Goal: Transaction & Acquisition: Subscribe to service/newsletter

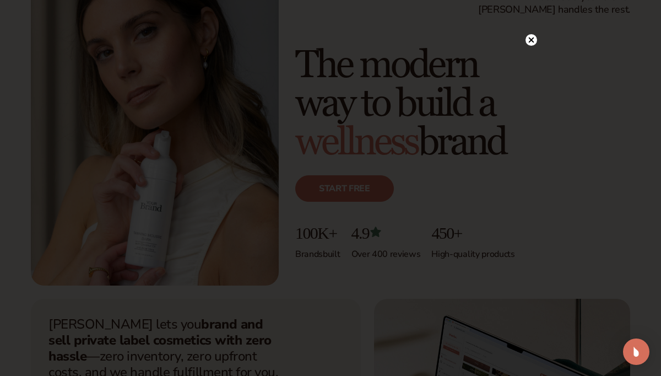
scroll to position [99, 0]
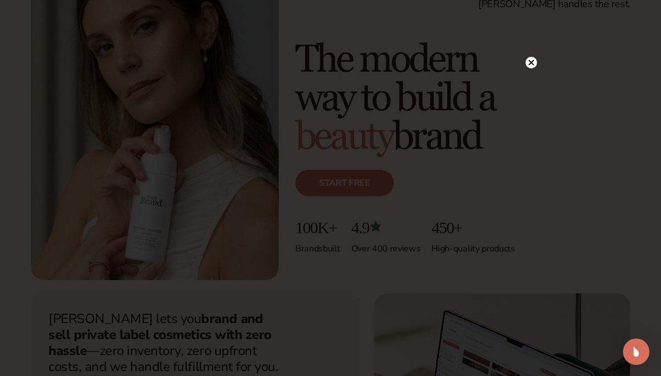
click at [532, 63] on icon at bounding box center [532, 63] width 6 height 6
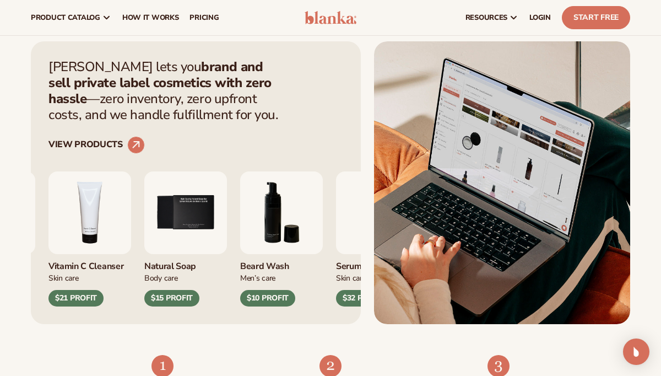
scroll to position [0, 0]
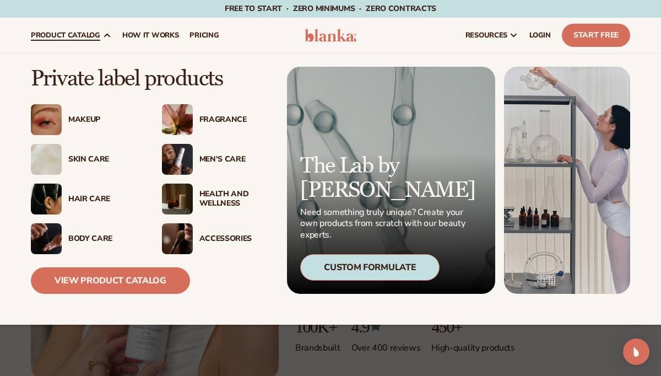
click at [89, 163] on div "Skin Care" at bounding box center [104, 159] width 72 height 9
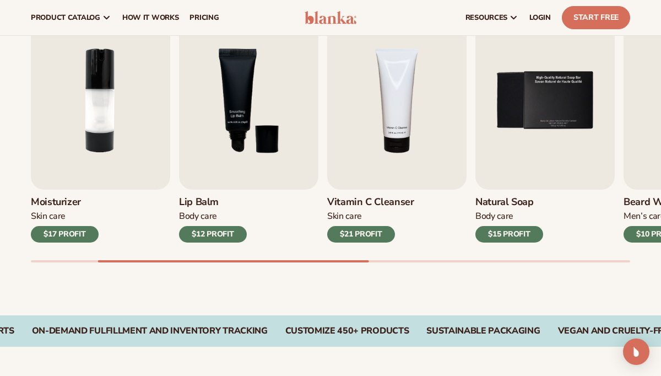
scroll to position [373, 0]
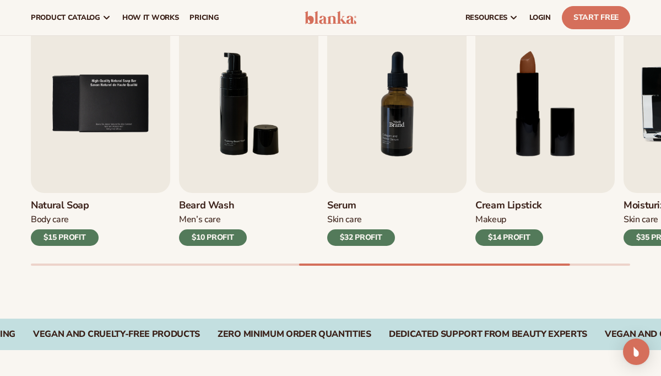
click at [371, 177] on img "7 / 9" at bounding box center [396, 104] width 139 height 178
click at [382, 130] on img "7 / 9" at bounding box center [396, 104] width 139 height 178
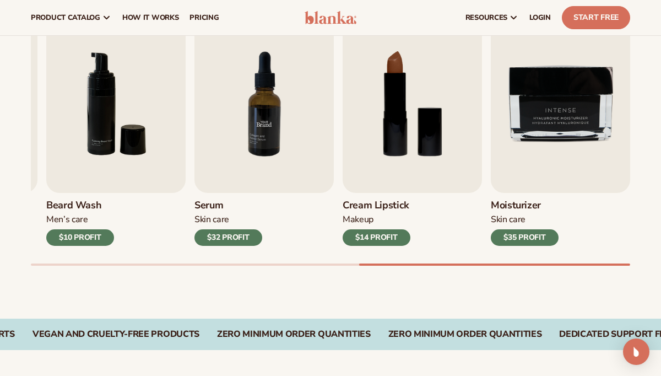
click at [250, 123] on img "7 / 9" at bounding box center [264, 104] width 139 height 178
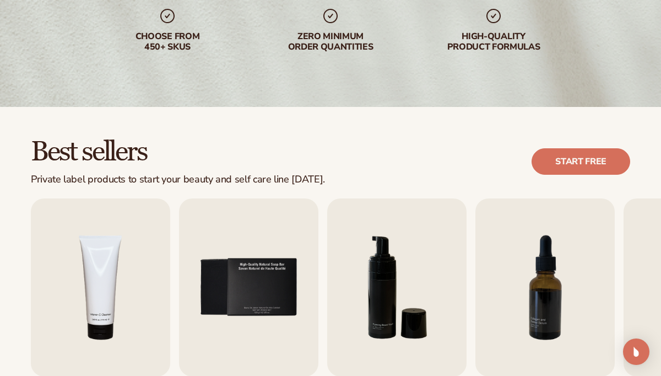
scroll to position [0, 0]
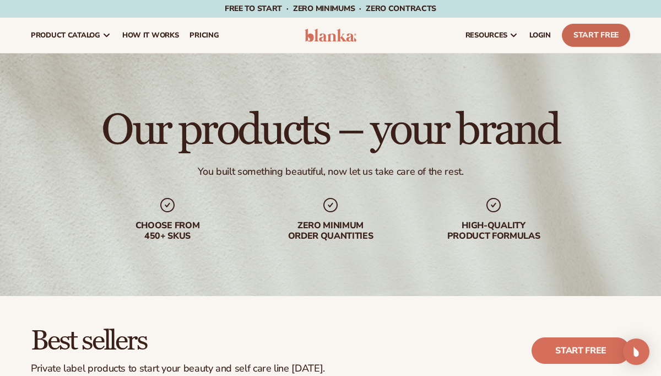
click at [608, 33] on link "Start Free" at bounding box center [596, 35] width 68 height 23
click at [603, 37] on link "Start Free" at bounding box center [596, 35] width 68 height 23
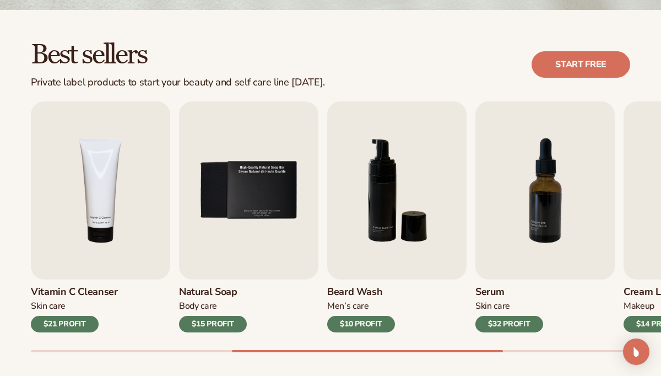
scroll to position [319, 0]
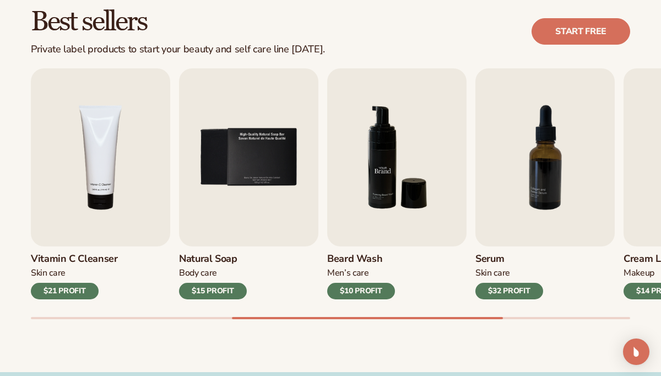
click at [416, 200] on img "6 / 9" at bounding box center [396, 157] width 139 height 178
click at [412, 217] on img "6 / 9" at bounding box center [396, 157] width 139 height 178
click at [389, 290] on div "$10 PROFIT" at bounding box center [361, 291] width 68 height 17
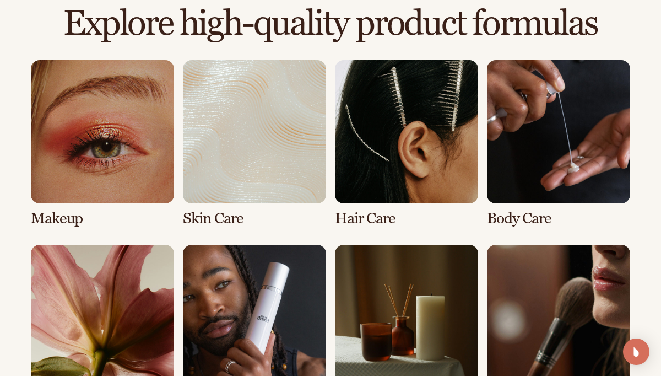
scroll to position [904, 0]
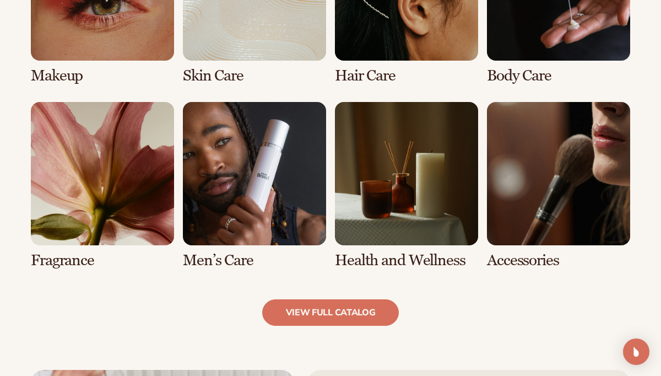
click at [215, 210] on link "6 / 8" at bounding box center [254, 185] width 143 height 167
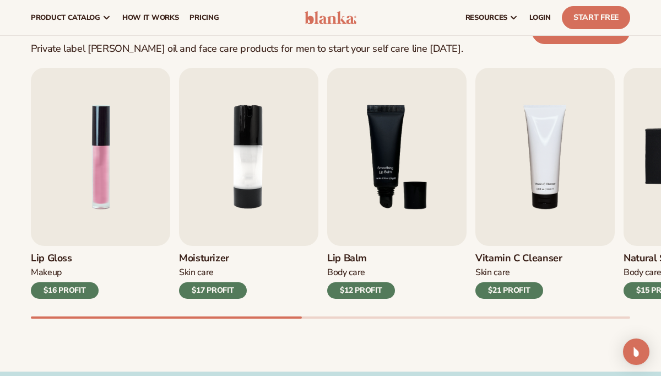
scroll to position [284, 0]
